Goal: Transaction & Acquisition: Register for event/course

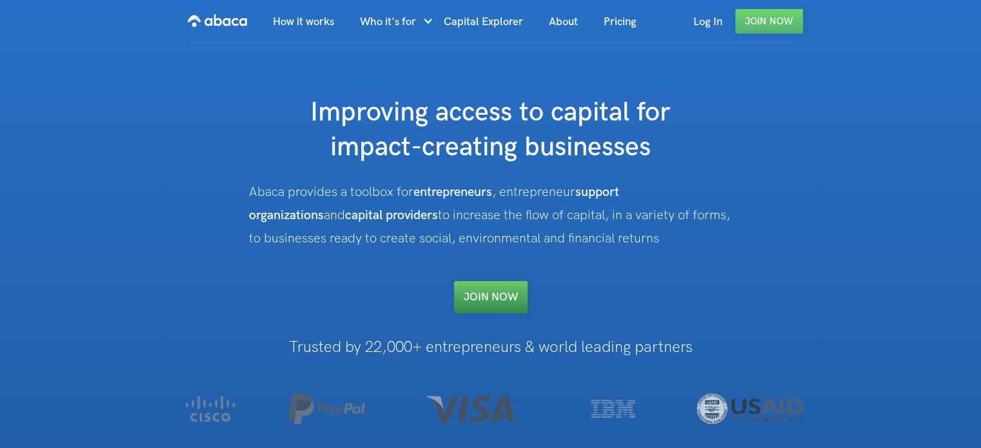
click at [494, 297] on link "Join NOW" at bounding box center [490, 297] width 73 height 32
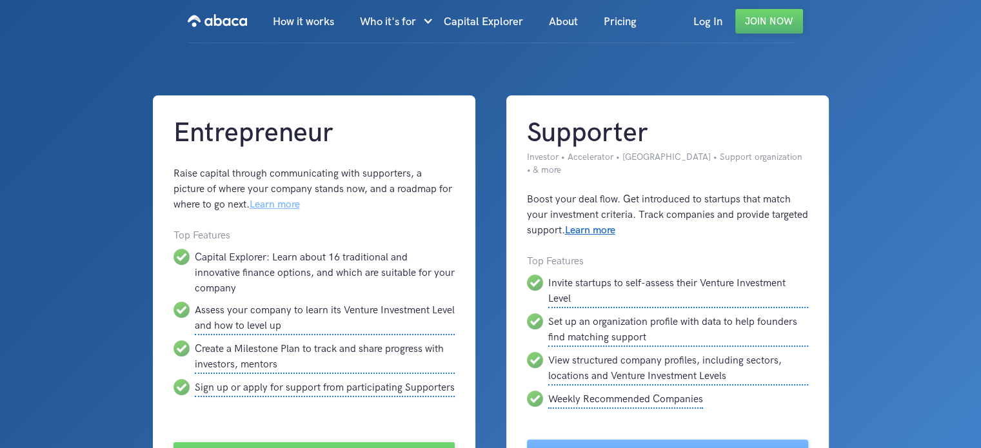
click at [250, 203] on link "Learn more" at bounding box center [275, 205] width 50 height 12
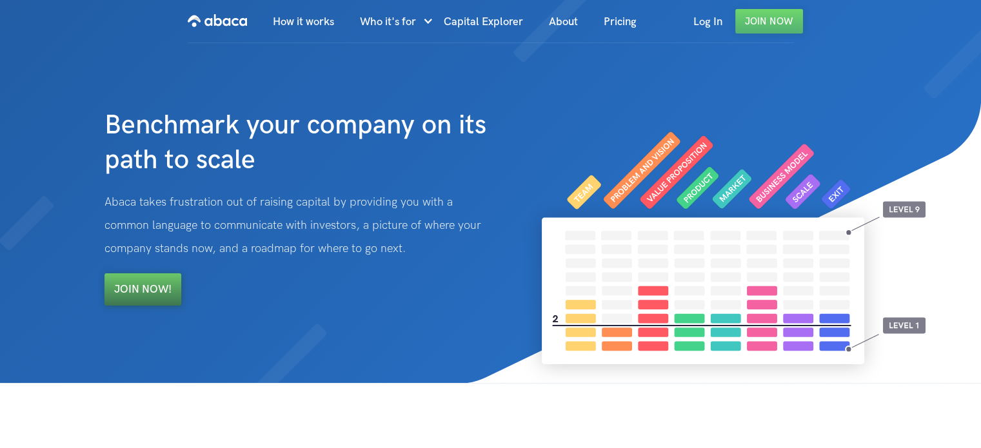
click at [139, 278] on link "Join Now!" at bounding box center [142, 289] width 77 height 32
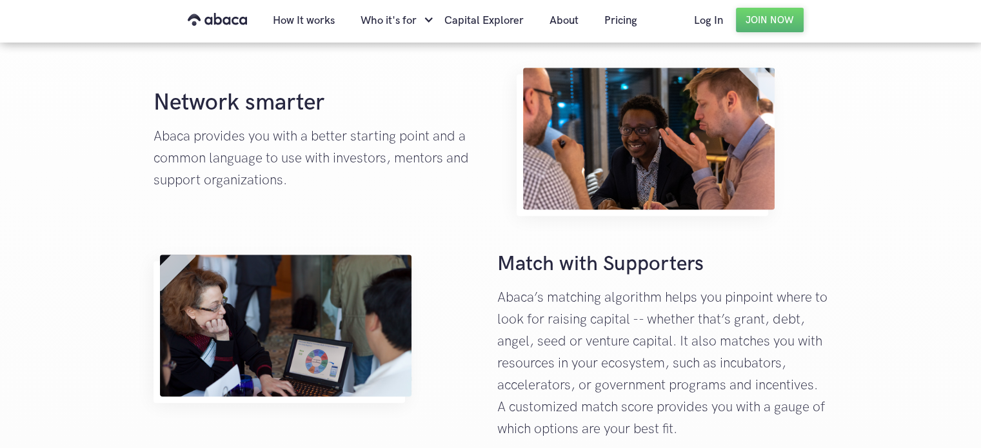
scroll to position [580, 0]
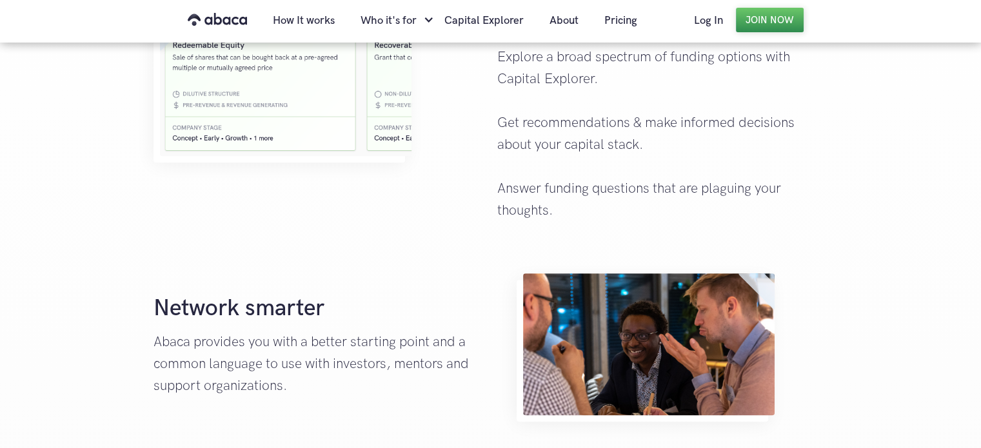
click at [756, 16] on link "Join Now" at bounding box center [770, 20] width 68 height 24
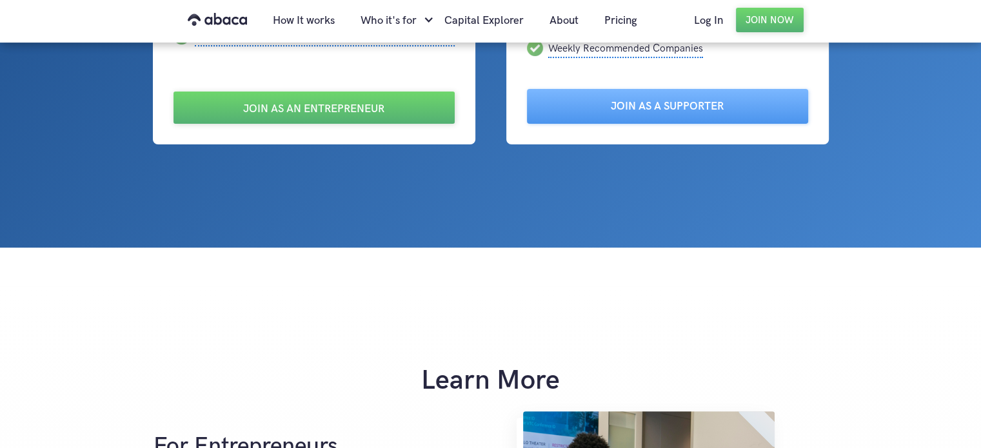
scroll to position [258, 0]
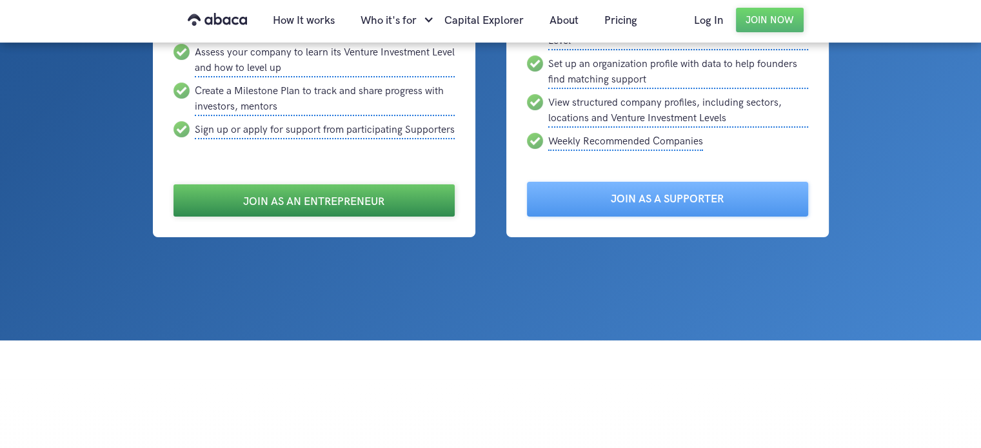
click at [298, 185] on link "Join as an Entrepreneur" at bounding box center [313, 200] width 281 height 32
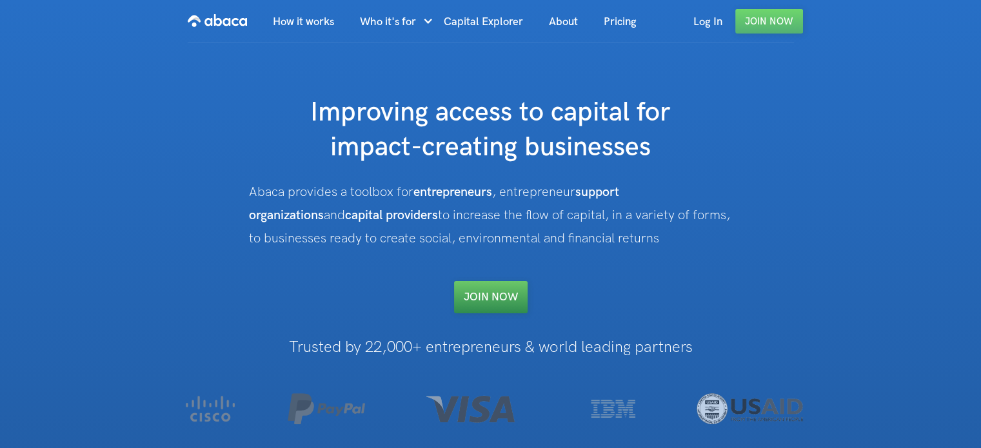
click at [500, 302] on link "Join NOW" at bounding box center [490, 297] width 73 height 32
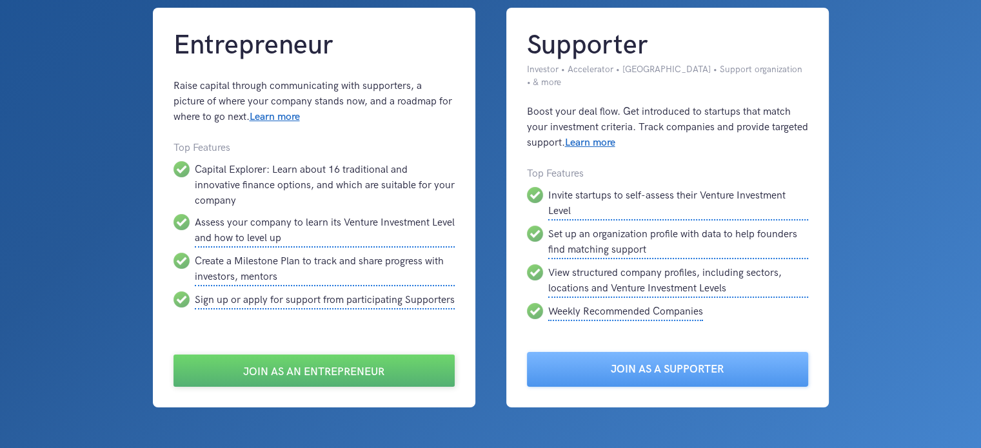
scroll to position [258, 0]
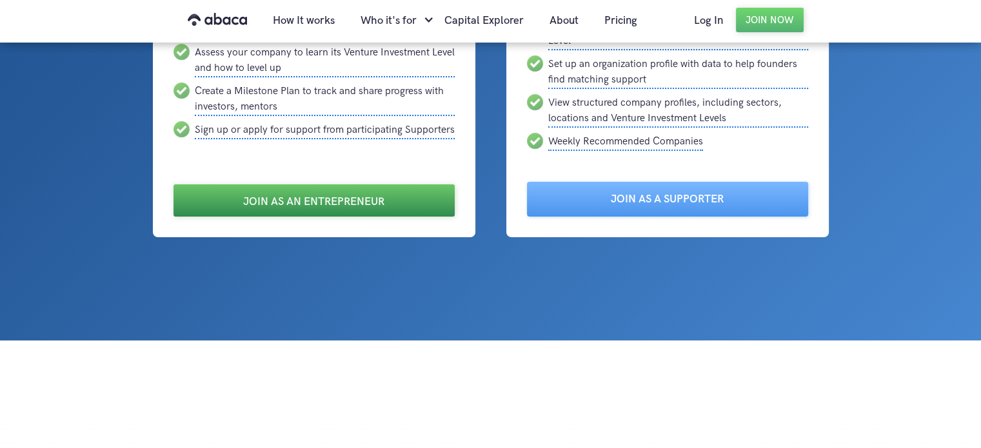
click at [315, 190] on link "Join as an Entrepreneur" at bounding box center [313, 200] width 281 height 32
